Goal: Task Accomplishment & Management: Manage account settings

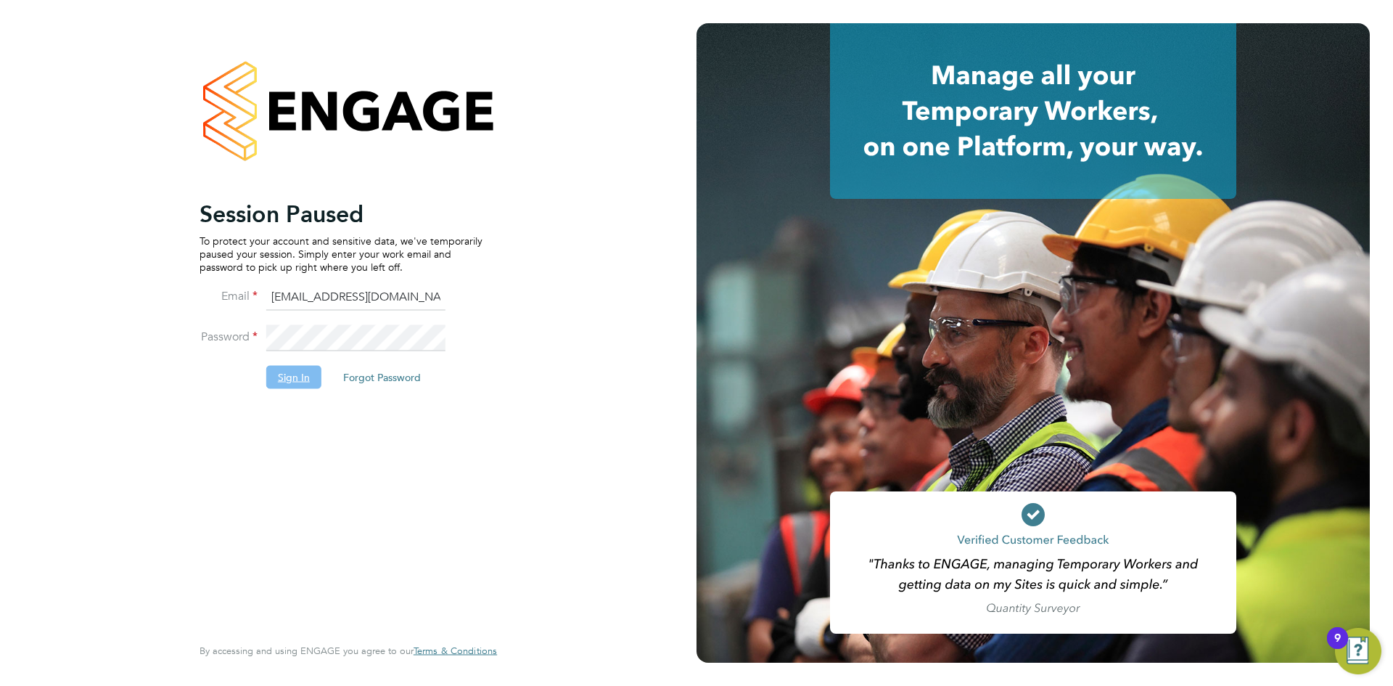
click at [284, 374] on button "Sign In" at bounding box center [293, 376] width 55 height 23
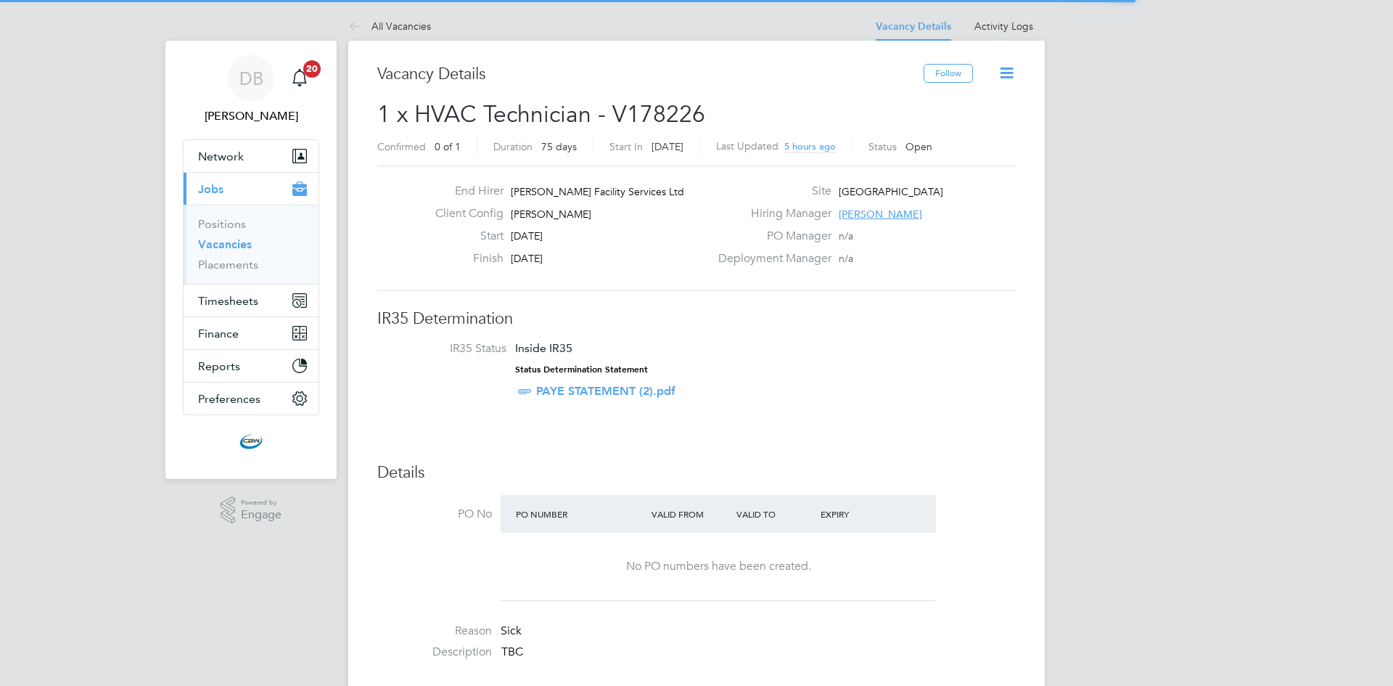
scroll to position [43, 127]
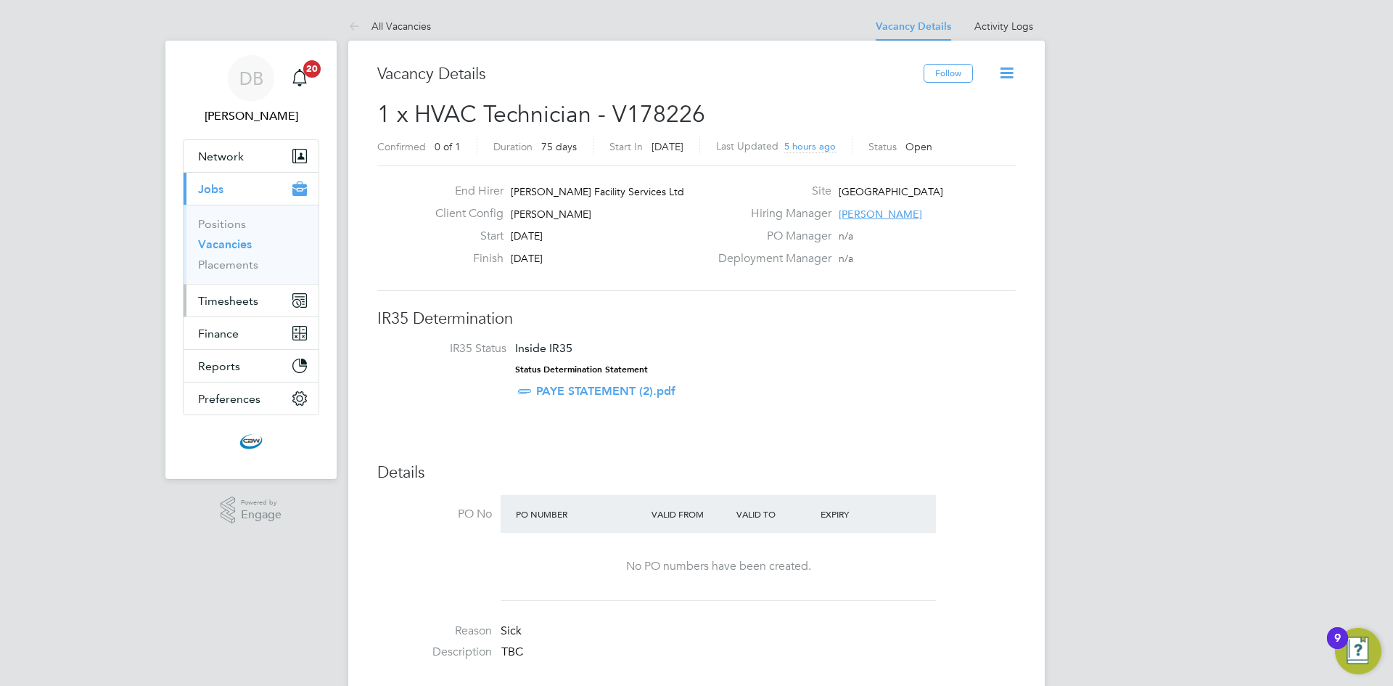
click at [208, 300] on span "Timesheets" at bounding box center [228, 301] width 60 height 14
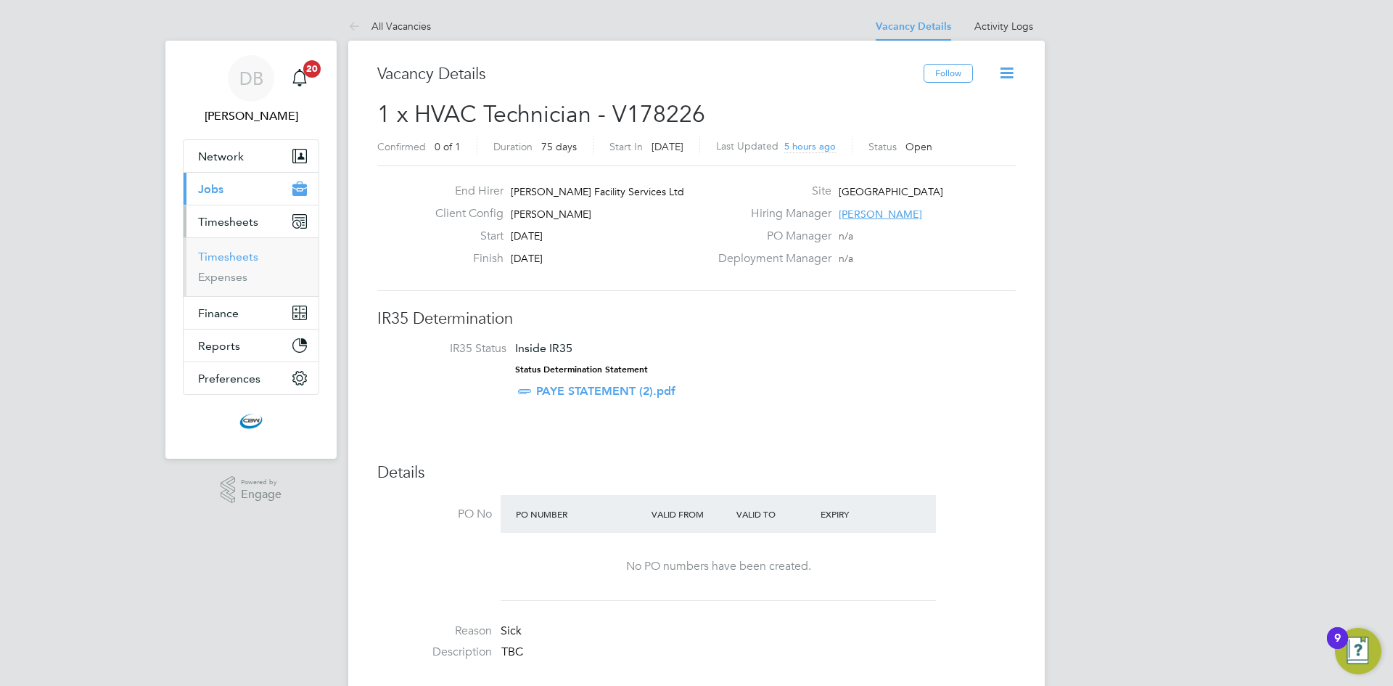
click at [237, 262] on link "Timesheets" at bounding box center [228, 257] width 60 height 14
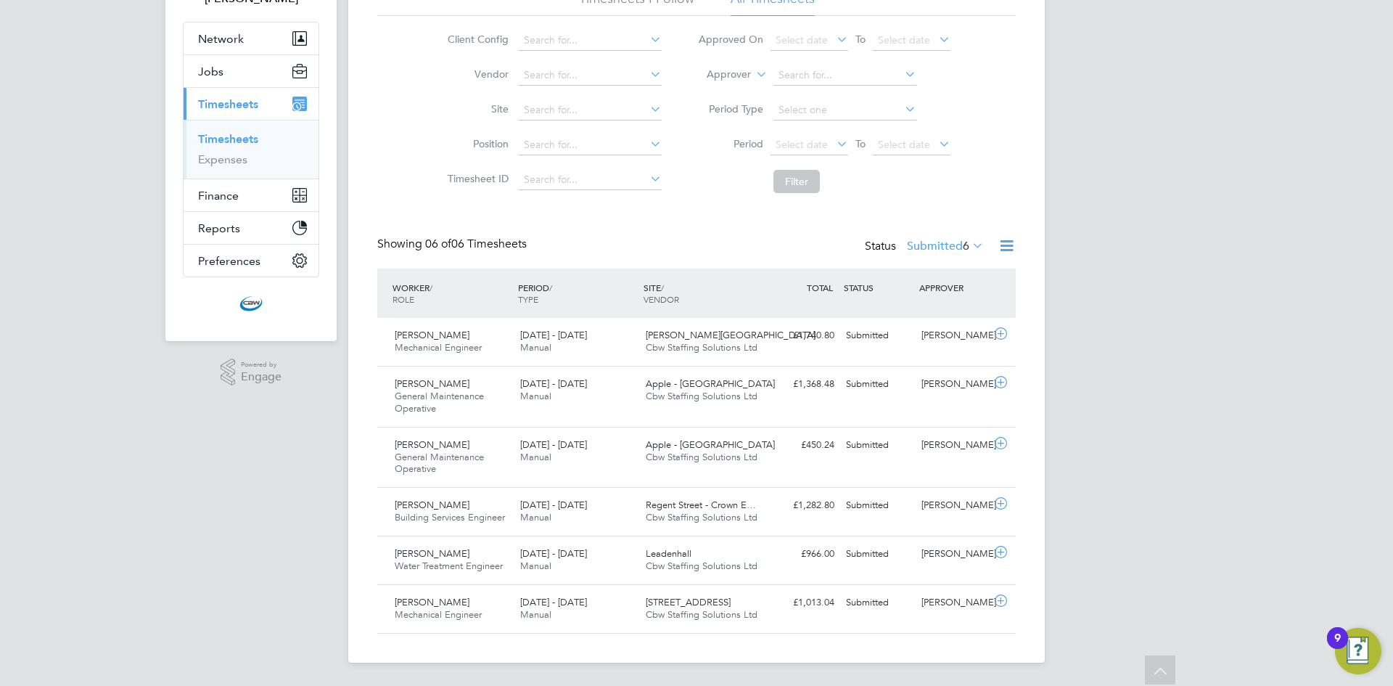
click at [930, 248] on label "Submitted 6" at bounding box center [945, 246] width 77 height 15
click at [924, 334] on li "Approved" at bounding box center [929, 333] width 67 height 20
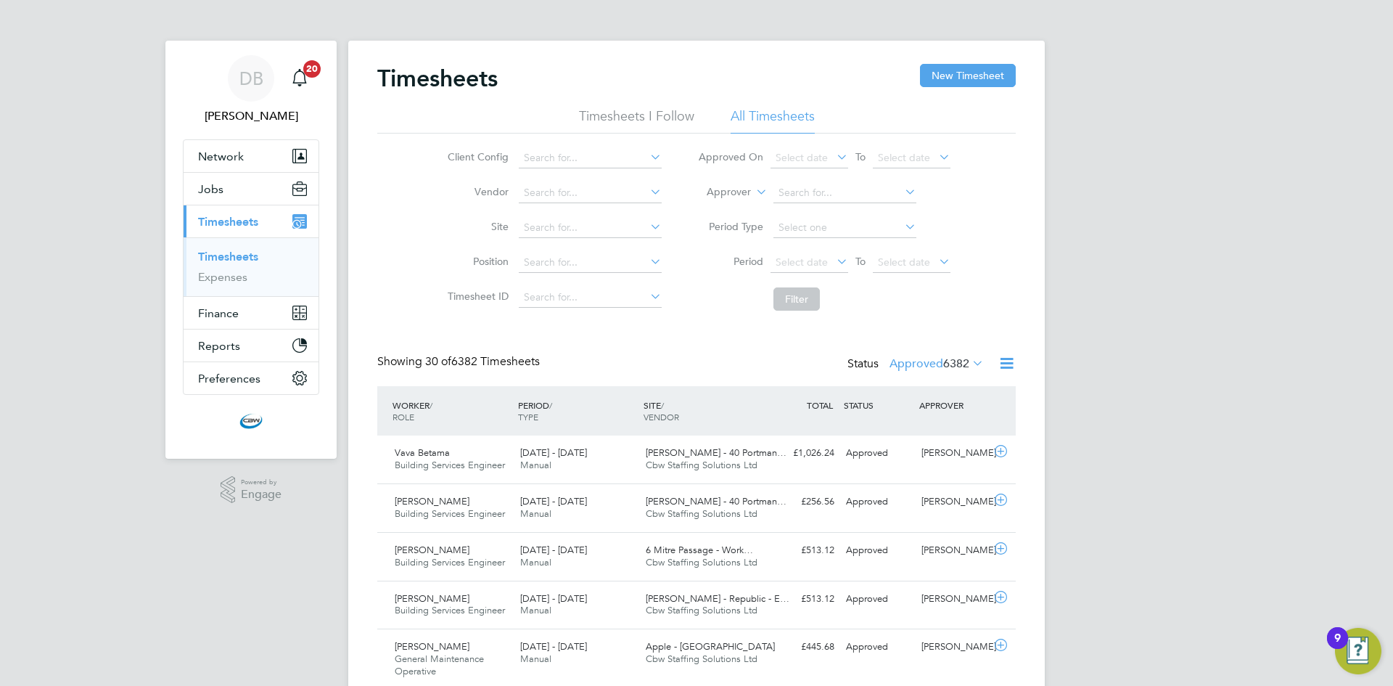
click at [936, 367] on label "Approved 6382" at bounding box center [937, 363] width 94 height 15
click at [908, 430] on li "Submitted" at bounding box center [921, 430] width 67 height 20
